Goal: Find specific page/section: Find specific page/section

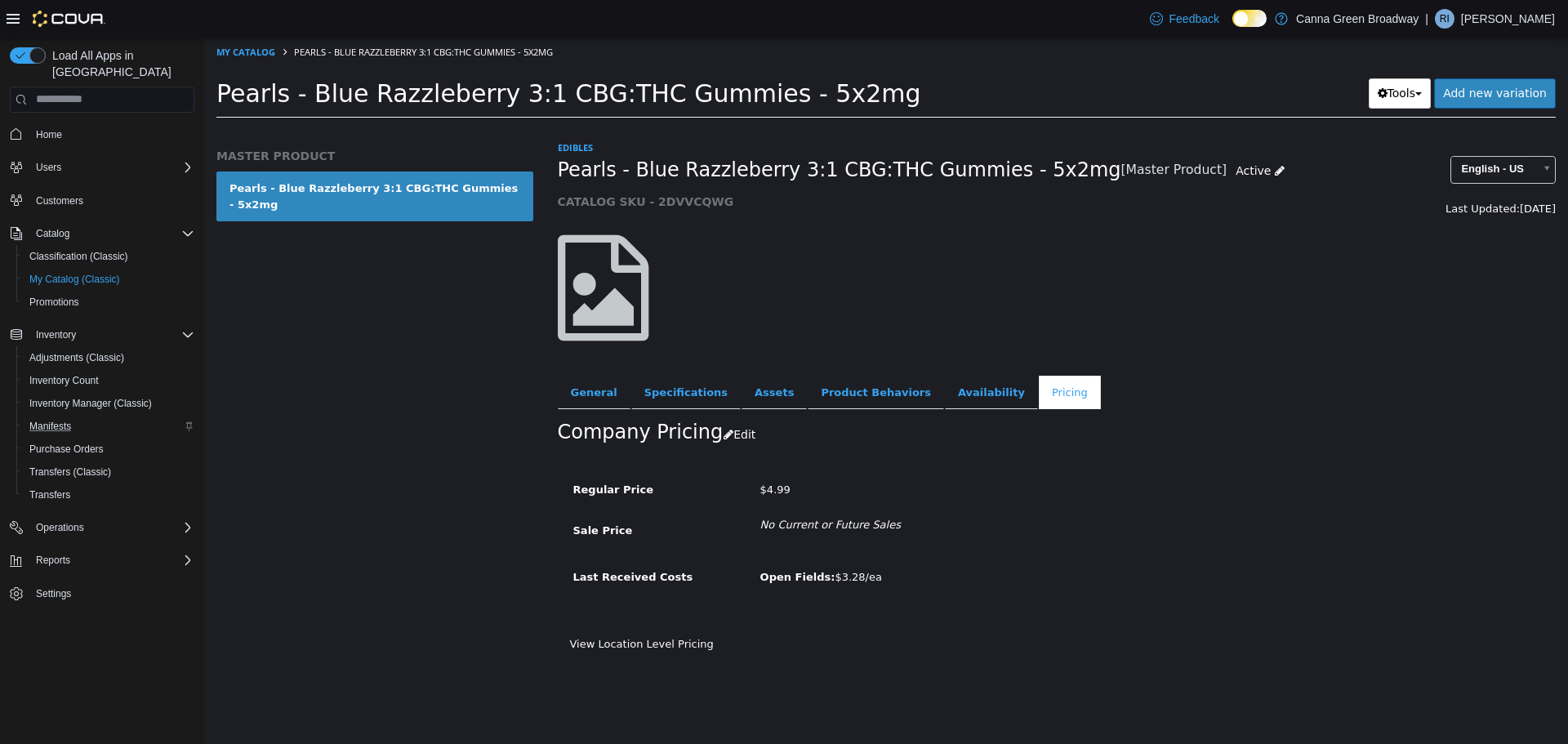
click at [185, 421] on icon "Complex example" at bounding box center [190, 426] width 10 height 10
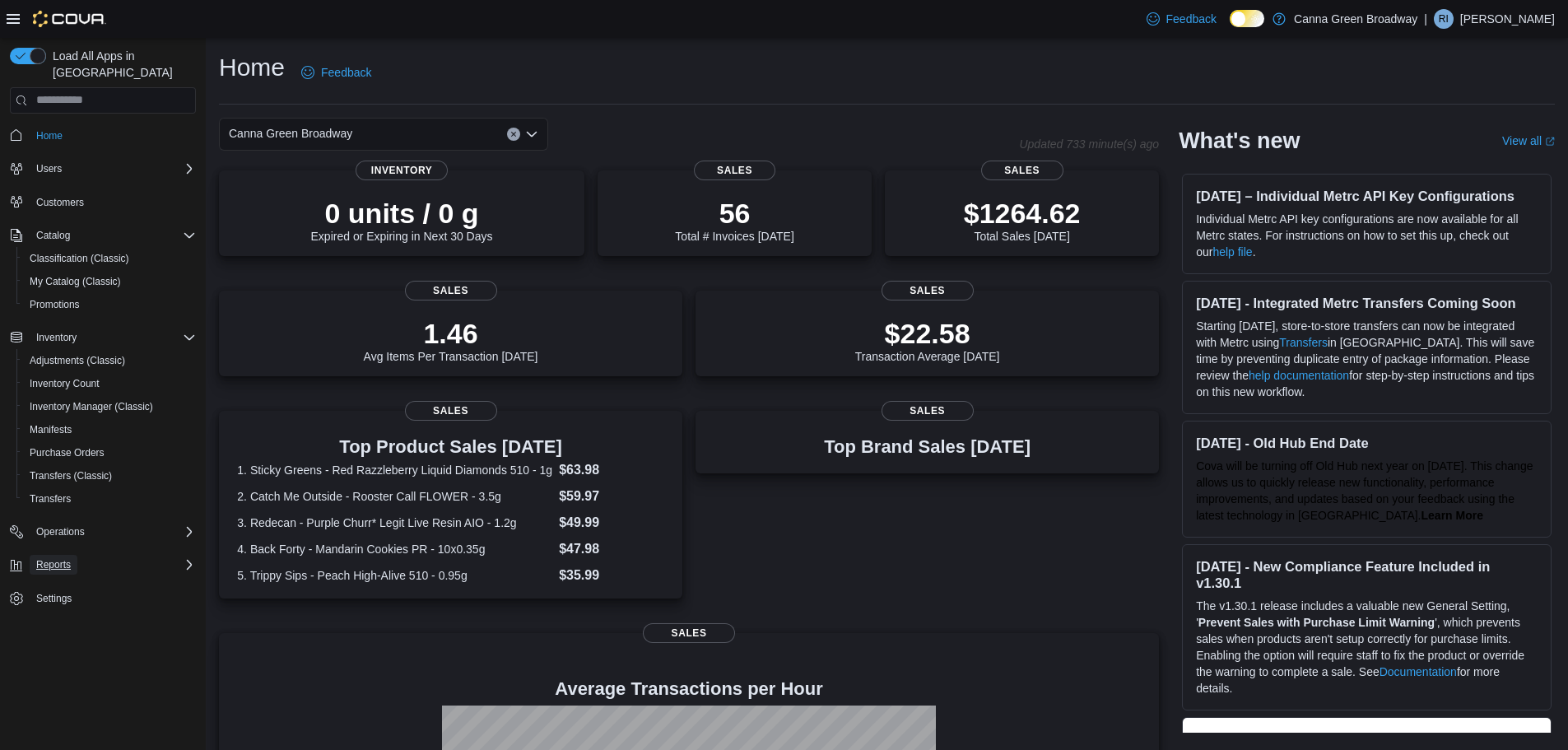
click at [63, 558] on span "Reports" at bounding box center [54, 565] width 35 height 13
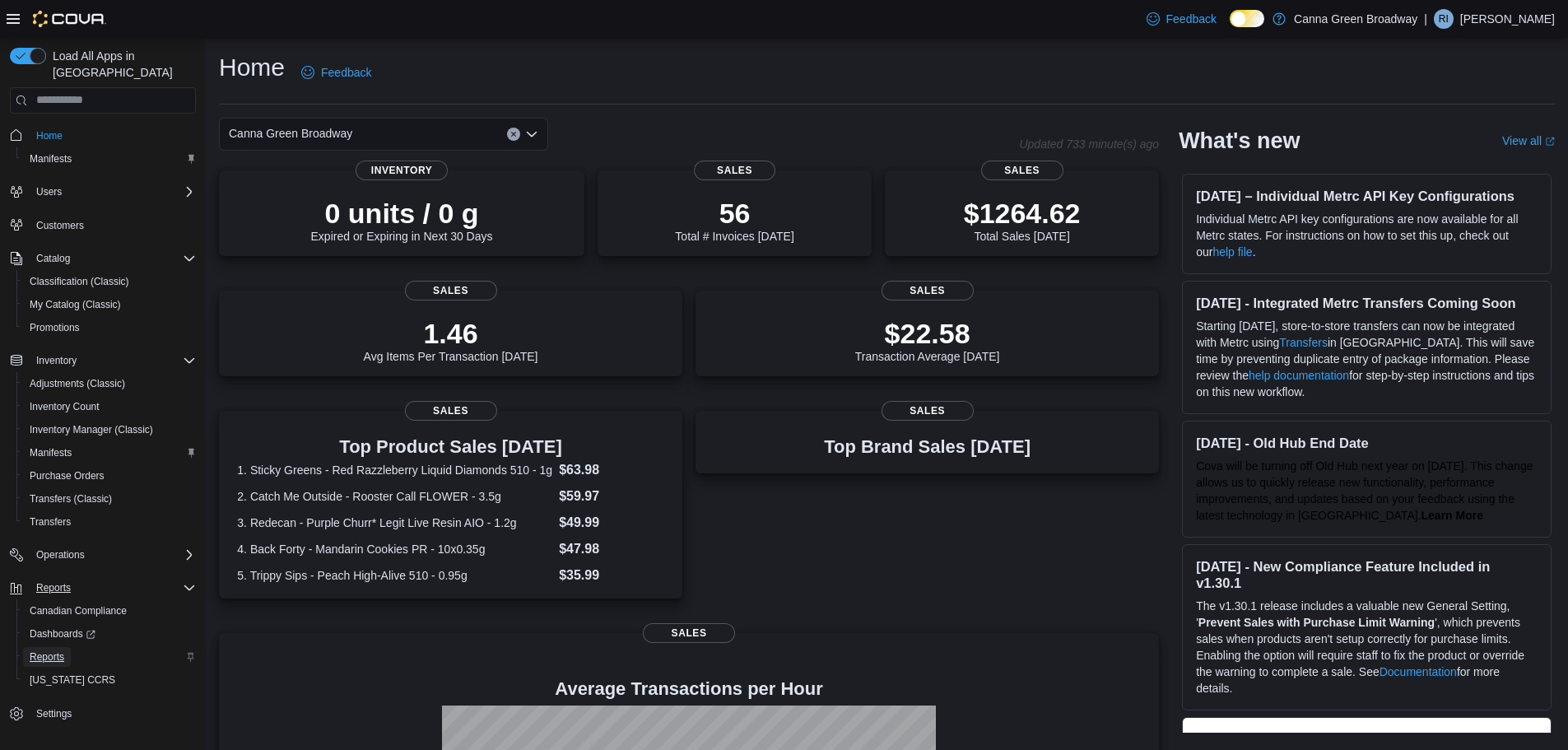
click at [46, 650] on span "Reports" at bounding box center [47, 656] width 35 height 13
